Goal: Check status: Check status

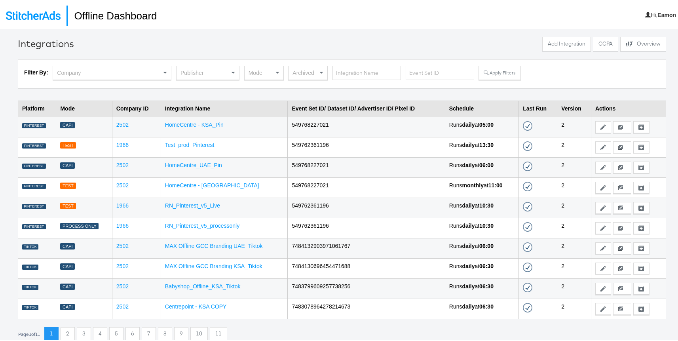
click at [158, 68] on div "Company" at bounding box center [112, 71] width 118 height 13
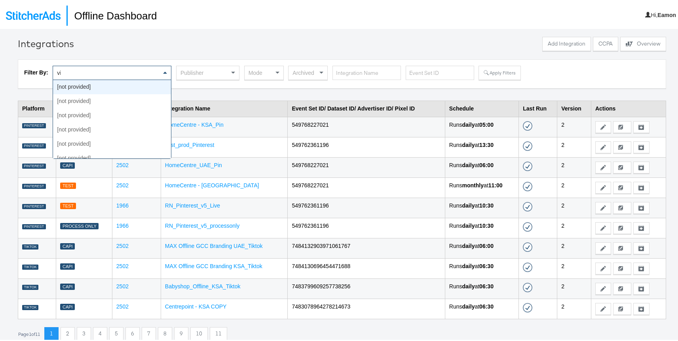
type input "vit"
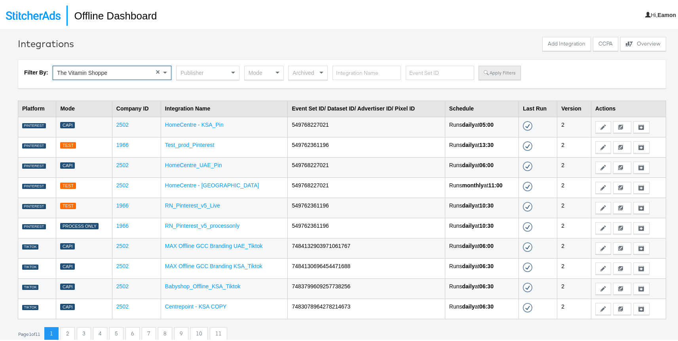
click at [485, 72] on button "Apply Filters" at bounding box center [500, 71] width 42 height 14
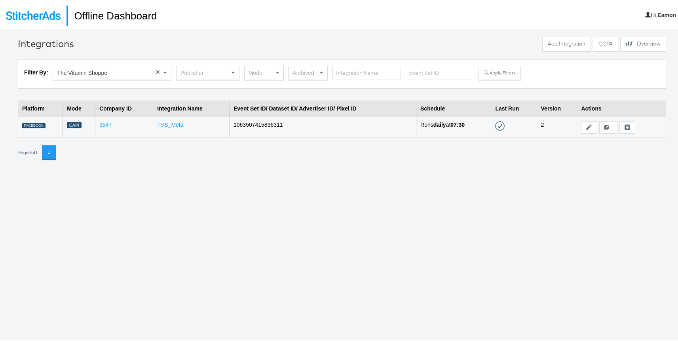
click at [173, 127] on td "TVS_Meta" at bounding box center [191, 125] width 76 height 20
click at [169, 125] on link "TVS_Meta" at bounding box center [170, 123] width 26 height 6
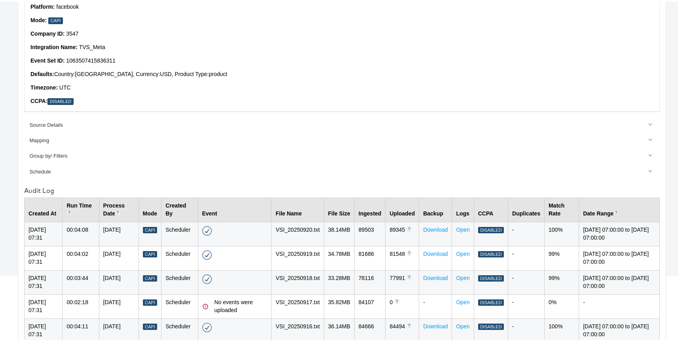
scroll to position [229, 0]
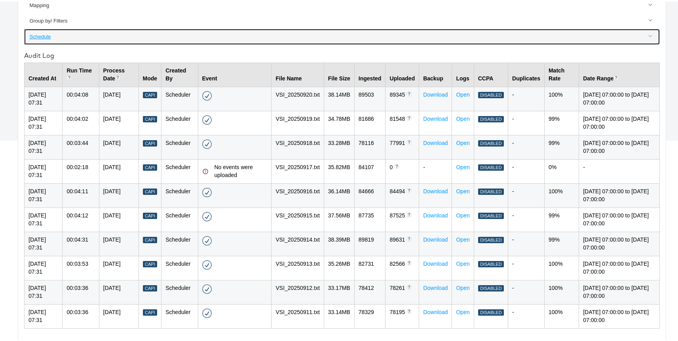
click at [277, 39] on link "Schedule" at bounding box center [342, 34] width 636 height 15
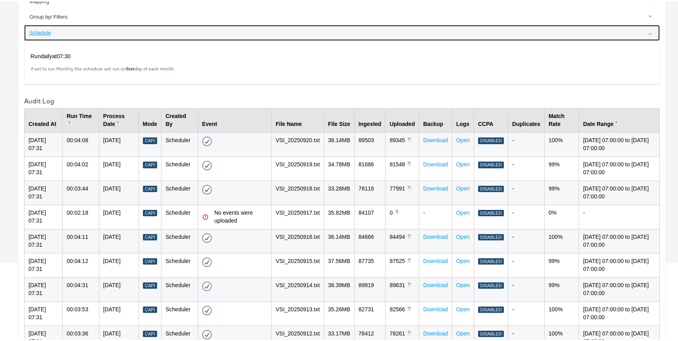
scroll to position [103, 0]
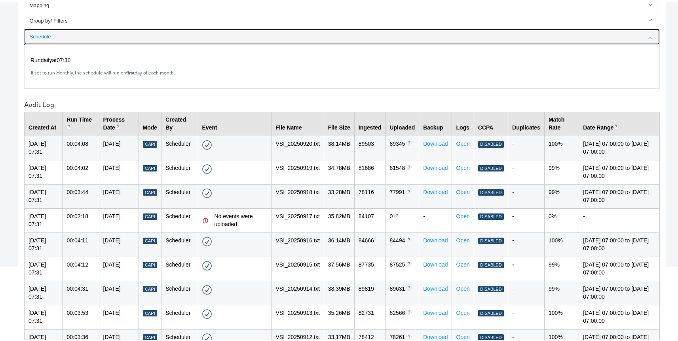
click at [274, 39] on link "Schedule" at bounding box center [342, 34] width 636 height 15
